Goal: Register for event/course

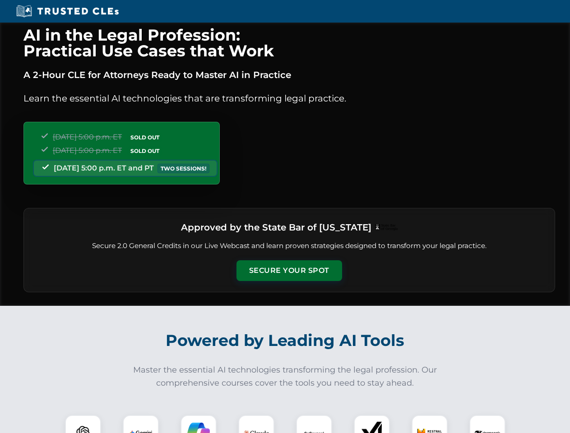
click at [289, 271] on button "Secure Your Spot" at bounding box center [289, 270] width 106 height 21
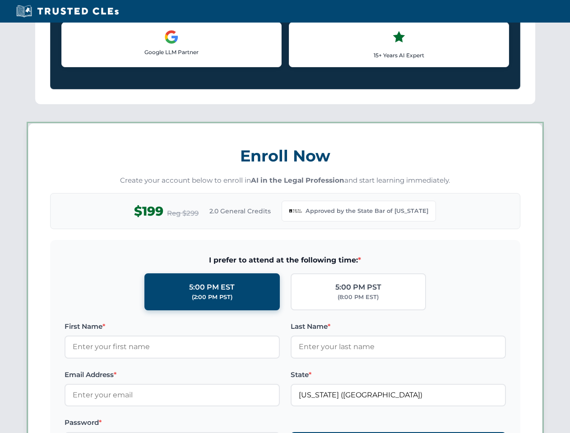
click at [83, 424] on div "AI in the Legal Profession: Practical Use Cases that Work A 2-Hour CLE for Atto…" at bounding box center [285, 422] width 570 height 2105
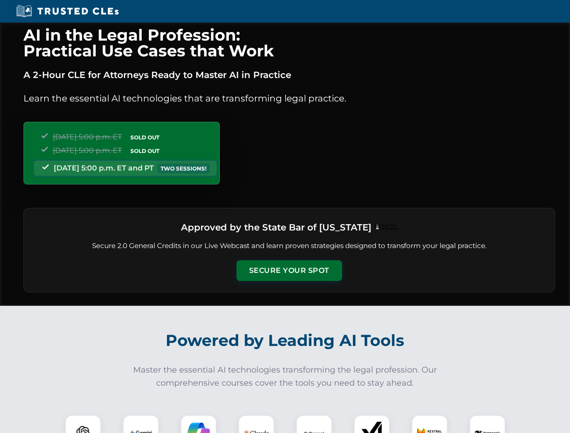
click at [289, 271] on button "Secure Your Spot" at bounding box center [289, 270] width 106 height 21
click at [83, 424] on img at bounding box center [83, 433] width 26 height 26
click at [289, 271] on button "Secure Your Spot" at bounding box center [289, 270] width 106 height 21
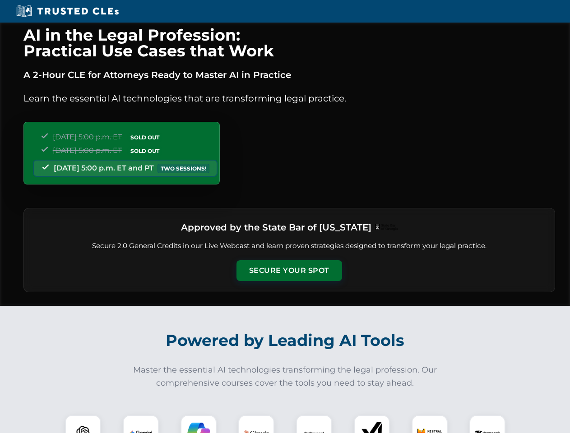
click at [83, 424] on img at bounding box center [83, 433] width 26 height 26
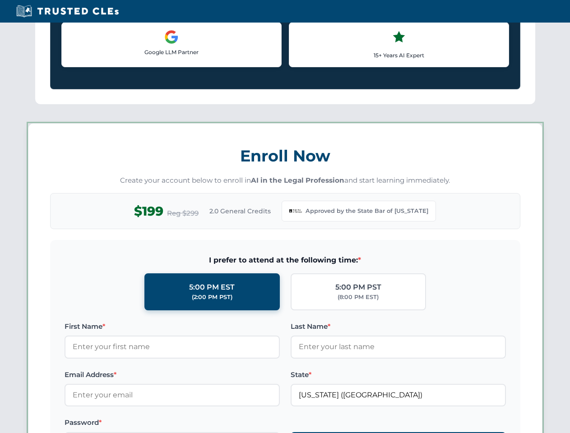
click at [199, 424] on label "Password *" at bounding box center [172, 422] width 215 height 11
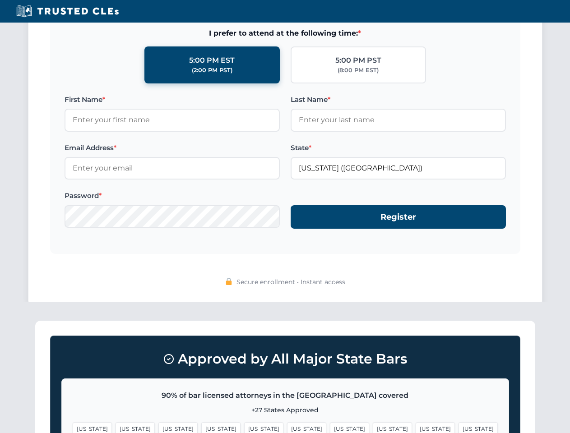
click at [416, 424] on span "[US_STATE]" at bounding box center [435, 428] width 39 height 13
